Goal: Task Accomplishment & Management: Use online tool/utility

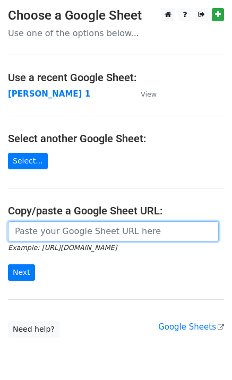
click at [17, 231] on input "url" at bounding box center [113, 232] width 211 height 20
type input "https://docs.google.com/spreadsheets/d/1laFuCRc_gf7_XeBsXZvznQFuTKtWG6_jmo9dt9r…"
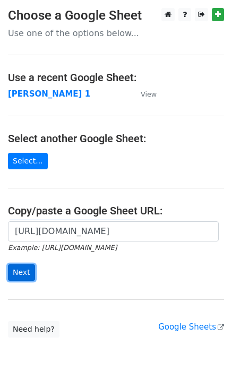
click at [15, 273] on input "Next" at bounding box center [21, 273] width 27 height 16
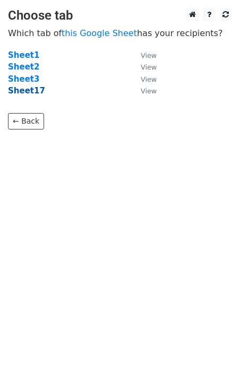
click at [19, 89] on strong "Sheet17" at bounding box center [26, 91] width 37 height 10
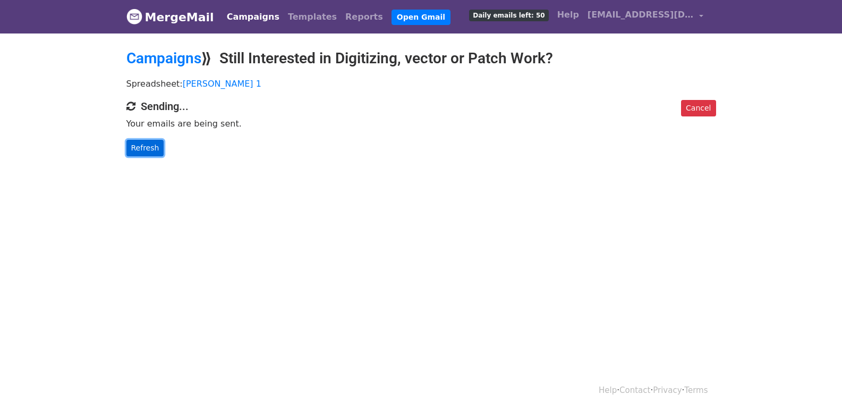
click at [145, 154] on link "Refresh" at bounding box center [145, 148] width 38 height 16
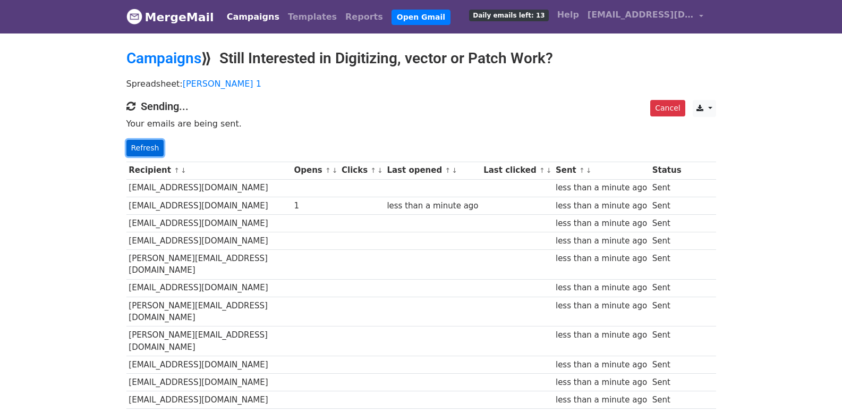
click at [140, 142] on link "Refresh" at bounding box center [145, 148] width 38 height 16
